Goal: Information Seeking & Learning: Understand process/instructions

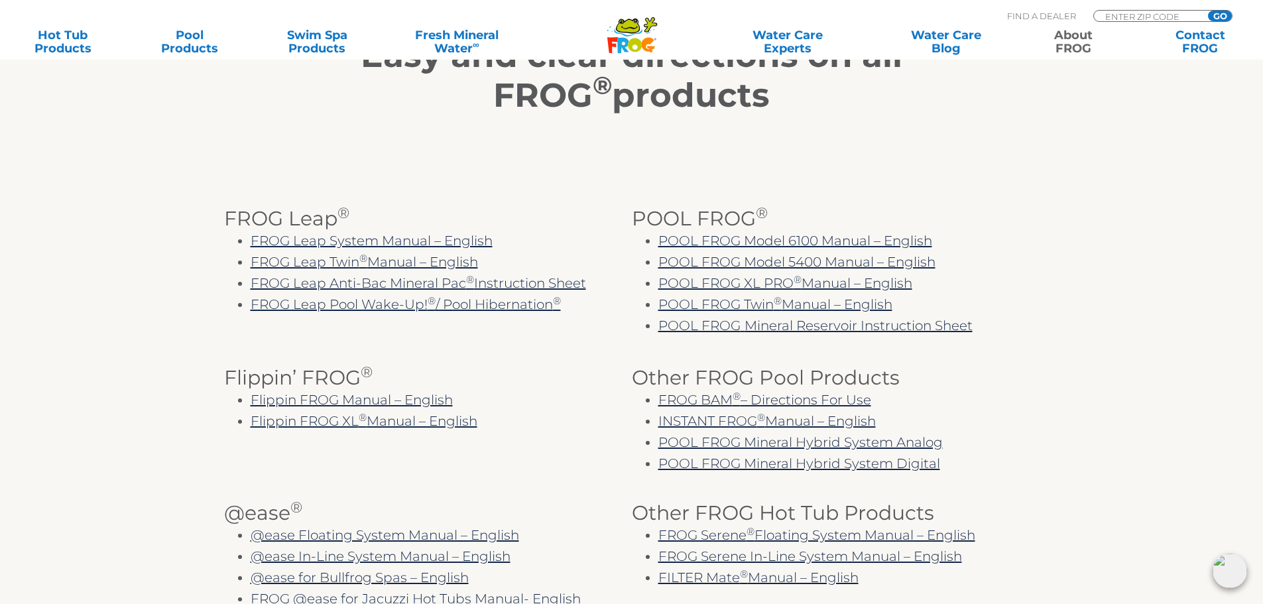
scroll to position [265, 0]
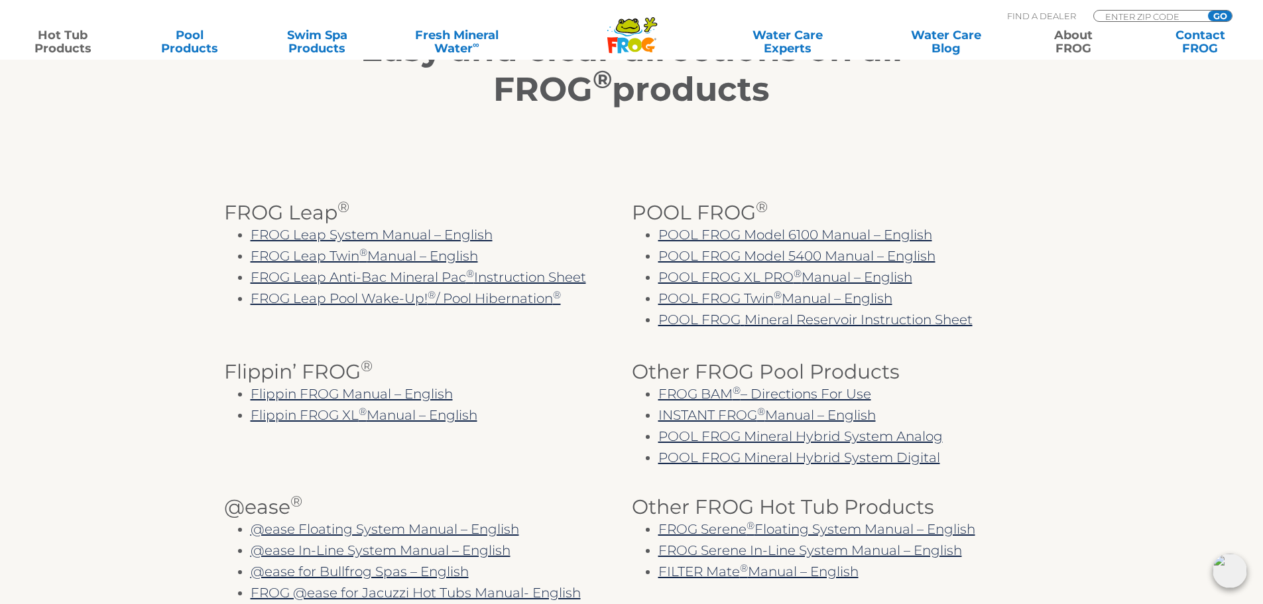
click at [52, 39] on link "Hot Tub Products" at bounding box center [62, 42] width 99 height 27
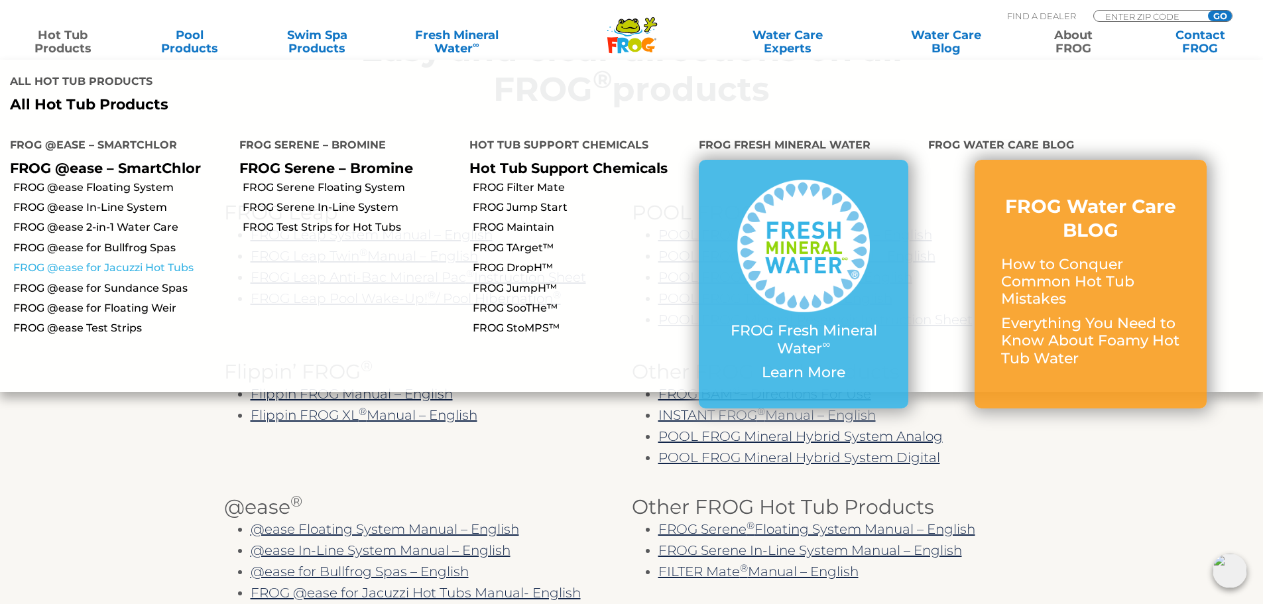
click at [102, 261] on link "FROG @ease for Jacuzzi Hot Tubs" at bounding box center [121, 268] width 216 height 15
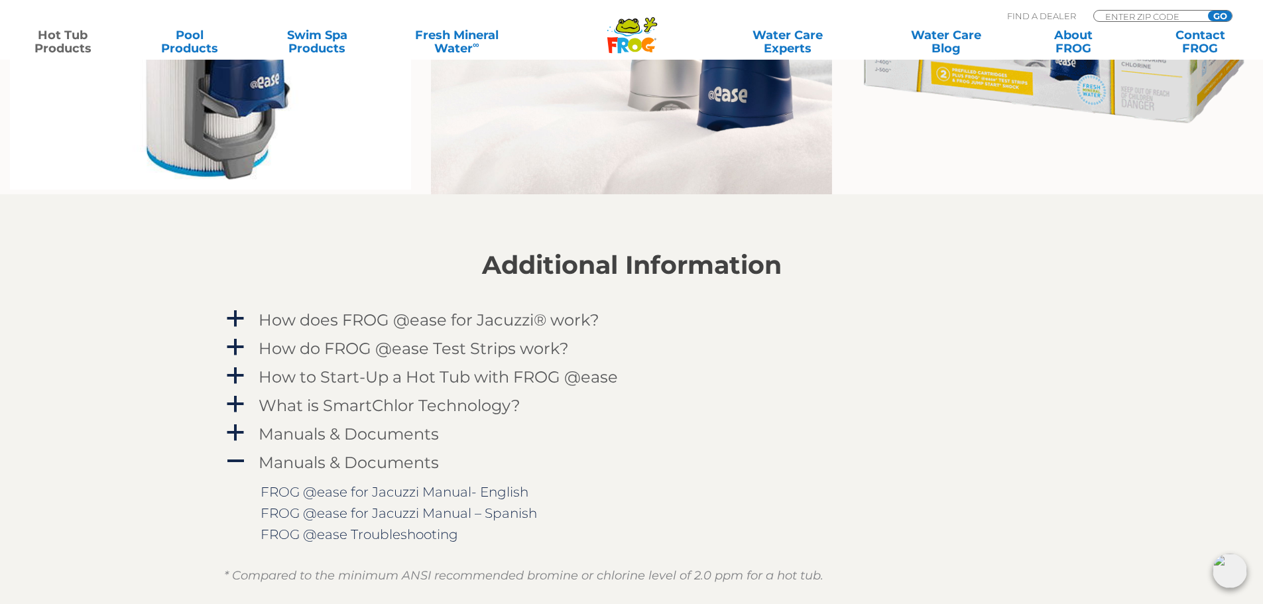
scroll to position [1260, 0]
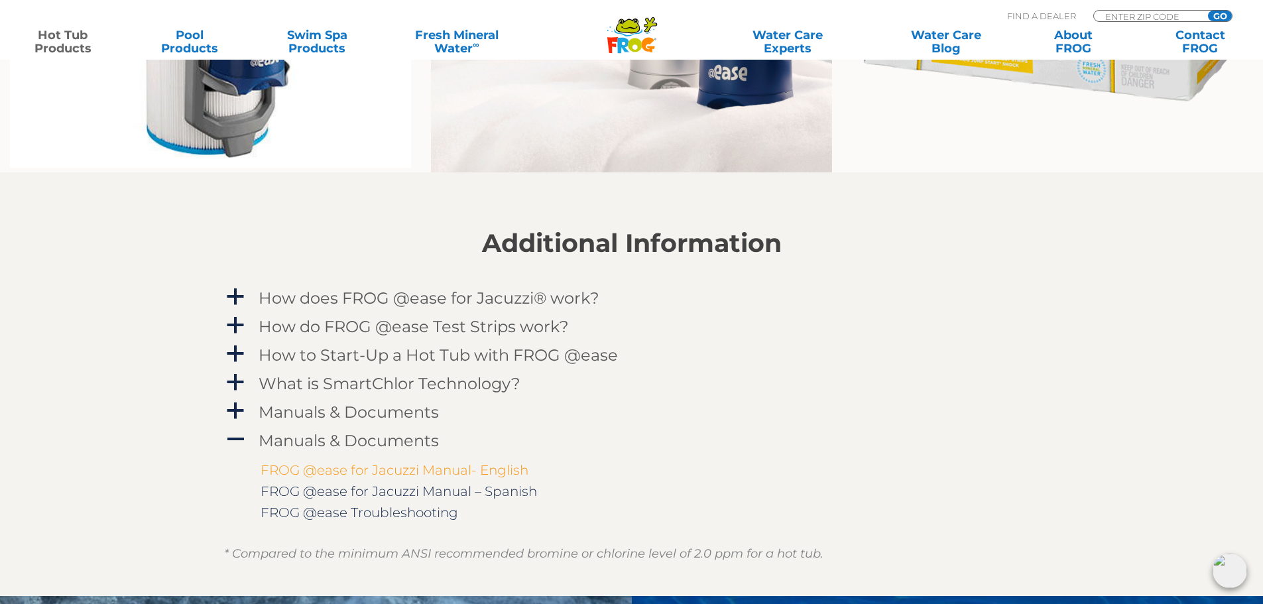
click at [417, 471] on link "FROG @ease for Jacuzzi Manual- English" at bounding box center [395, 470] width 268 height 16
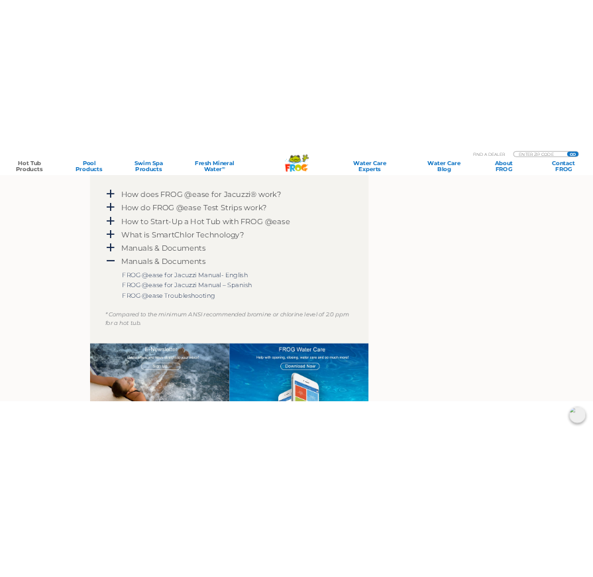
scroll to position [1065, 0]
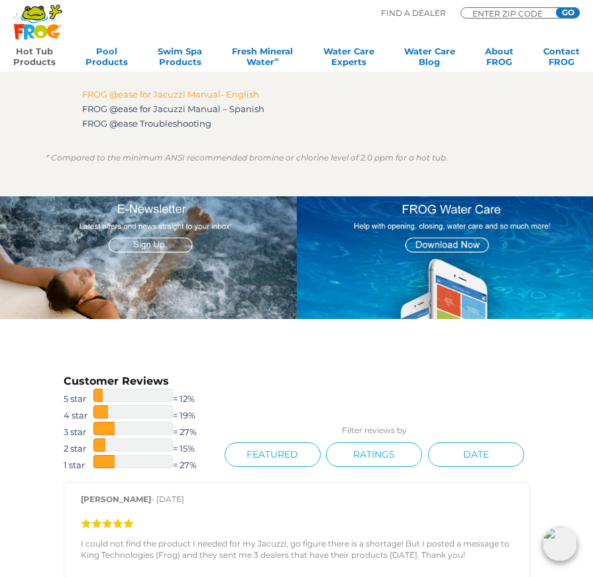
click at [169, 89] on link "FROG @ease for Jacuzzi Manual- English" at bounding box center [170, 94] width 177 height 11
